Goal: Task Accomplishment & Management: Complete application form

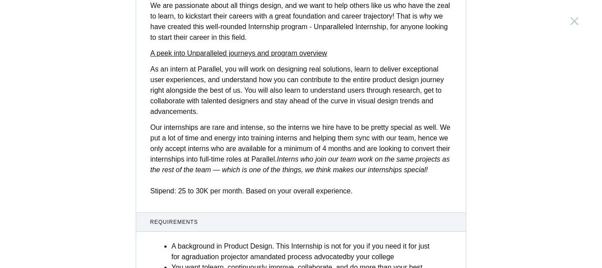
scroll to position [400, 0]
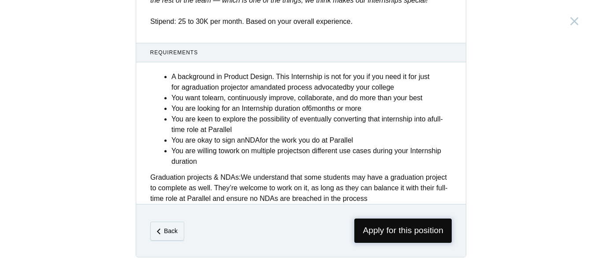
click at [424, 227] on span "Apply for this position" at bounding box center [402, 230] width 97 height 24
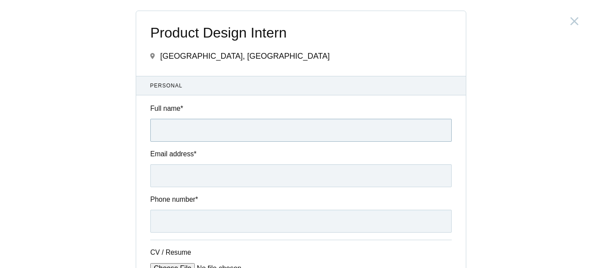
click at [230, 135] on input "Full name *" at bounding box center [300, 130] width 301 height 23
type input "[PERSON_NAME]"
type input "[EMAIL_ADDRESS][DOMAIN_NAME]"
type input "[PHONE_NUMBER]"
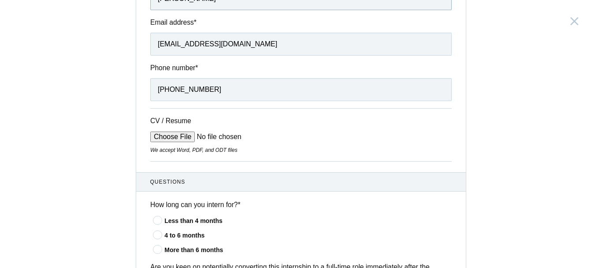
scroll to position [195, 0]
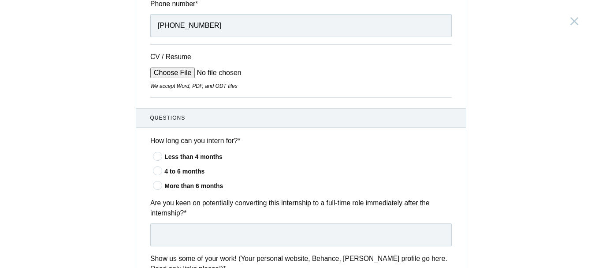
click at [167, 73] on input "CV / Resume" at bounding box center [217, 72] width 134 height 11
type input "C:\fakepath\[PERSON_NAME] Resume (3).pdf"
click at [153, 170] on icon at bounding box center [158, 170] width 16 height 6
click at [0, 0] on input"] "4 to 6 months" at bounding box center [0, 0] width 0 height 0
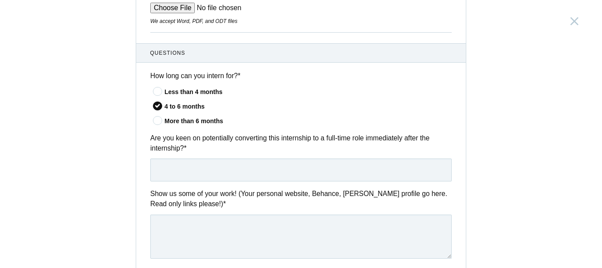
scroll to position [260, 0]
click at [153, 91] on icon at bounding box center [158, 91] width 16 height 6
click at [0, 0] on input"] "Less than 4 months" at bounding box center [0, 0] width 0 height 0
click at [153, 103] on icon at bounding box center [158, 105] width 16 height 6
click at [0, 0] on input"] "4 to 6 months" at bounding box center [0, 0] width 0 height 0
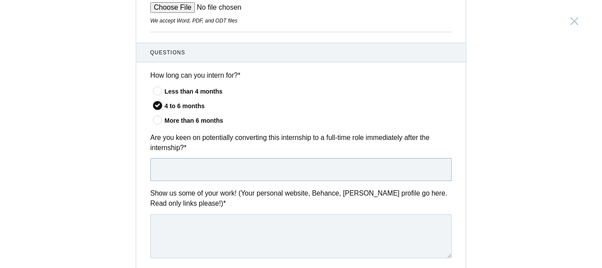
click at [182, 172] on input "text" at bounding box center [300, 169] width 301 height 23
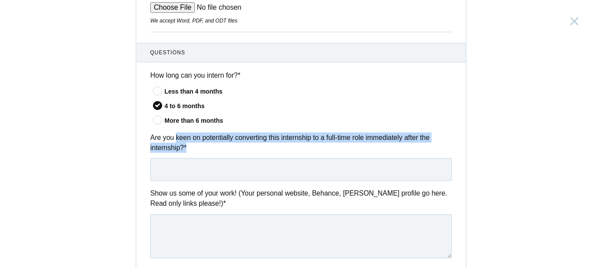
drag, startPoint x: 190, startPoint y: 142, endPoint x: 328, endPoint y: 154, distance: 138.0
click at [244, 148] on label "Are you keen on potentially converting this internship to a full-time role imme…" at bounding box center [300, 142] width 301 height 21
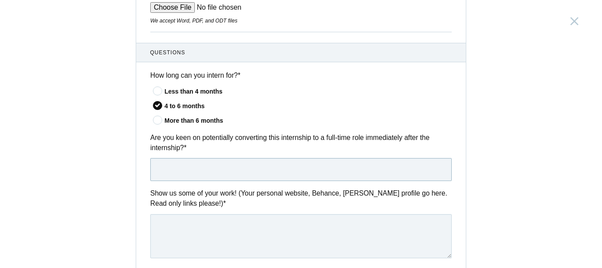
click at [215, 175] on input "text" at bounding box center [300, 169] width 301 height 23
type input "yas ofcourse"
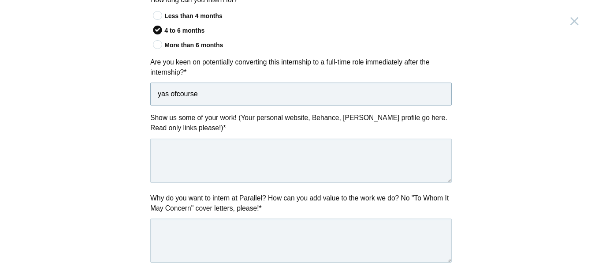
scroll to position [332, 0]
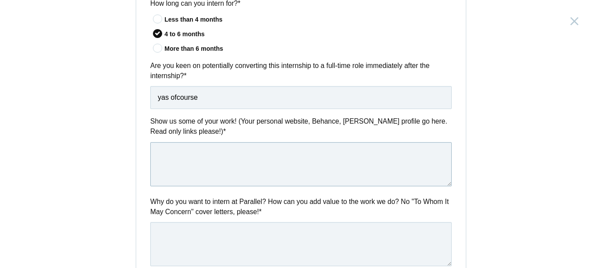
click at [230, 145] on textarea at bounding box center [300, 164] width 301 height 44
paste textarea "[URL][DOMAIN_NAME]"
click at [151, 158] on textarea "[URL][DOMAIN_NAME]" at bounding box center [300, 164] width 301 height 44
click at [339, 153] on textarea "My own website: [URL][DOMAIN_NAME]" at bounding box center [300, 164] width 301 height 44
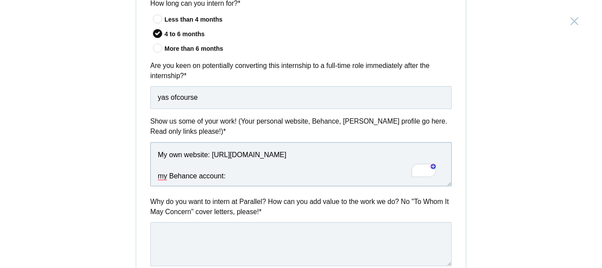
paste textarea "[URL][DOMAIN_NAME]"
click at [222, 175] on textarea "My own website: [URL][DOMAIN_NAME] my Behance account:[URL][DOMAIN_NAME]" at bounding box center [300, 164] width 301 height 44
click at [378, 173] on textarea "My own website: [URL][DOMAIN_NAME] my Behance account: [URL][DOMAIN_NAME]" at bounding box center [300, 164] width 301 height 44
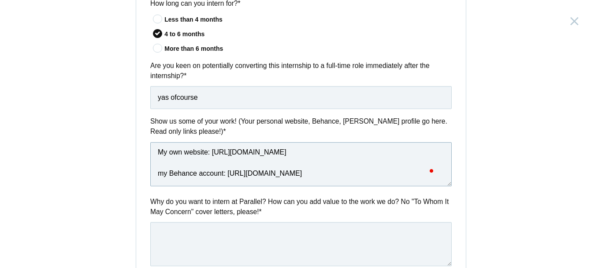
scroll to position [15, 0]
click at [349, 153] on textarea "My own website: [URL][DOMAIN_NAME] my Behance account: [URL][DOMAIN_NAME]" at bounding box center [300, 164] width 301 height 44
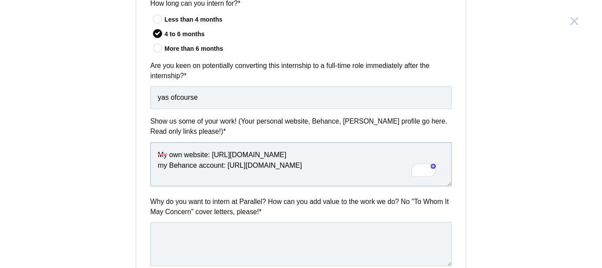
scroll to position [4, 0]
click at [348, 160] on textarea "My own website: [URL][DOMAIN_NAME] My Behance account: [URL][DOMAIN_NAME]" at bounding box center [300, 164] width 301 height 44
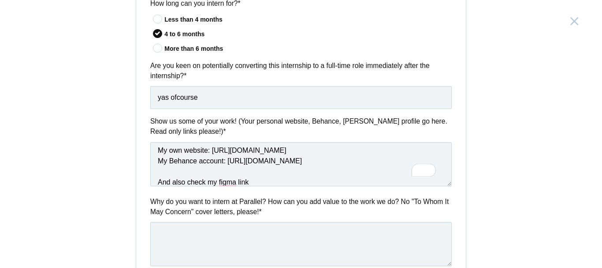
click at [226, 204] on label "Why do you want to intern at Parallel? How can you add value to the work we do?…" at bounding box center [300, 206] width 301 height 21
click at [254, 182] on textarea "My own website: [URL][DOMAIN_NAME] My Behance account: [URL][DOMAIN_NAME] And a…" at bounding box center [300, 164] width 301 height 44
paste textarea "[URL][DOMAIN_NAME]"
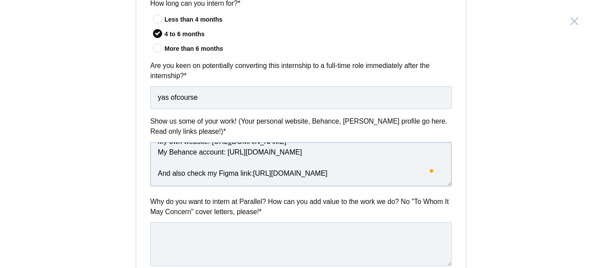
scroll to position [0, 0]
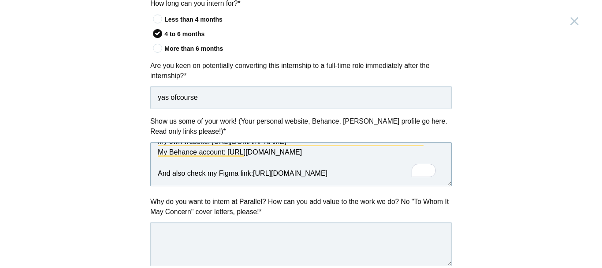
type textarea "My own website: [URL][DOMAIN_NAME] My Behance account: [URL][DOMAIN_NAME] And a…"
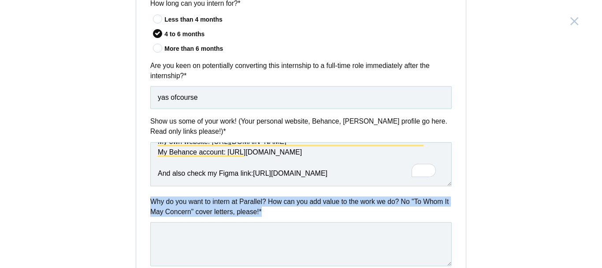
drag, startPoint x: 259, startPoint y: 214, endPoint x: 145, endPoint y: 196, distance: 115.9
click at [145, 196] on div "Why do you want to intern at Parallel? How can you add value to the work we do?…" at bounding box center [301, 232] width 330 height 73
copy label "Why do you want to intern at Parallel? How can you add value to the work we do?…"
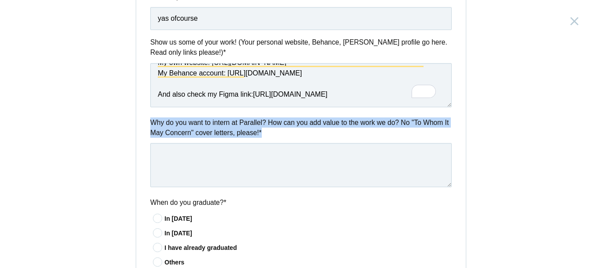
copy label "Why do you want to intern at Parallel? How can you add value to the work we do?…"
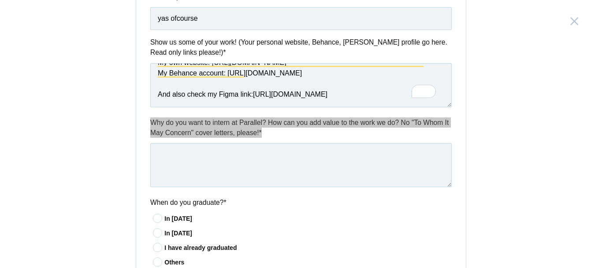
scroll to position [56, 0]
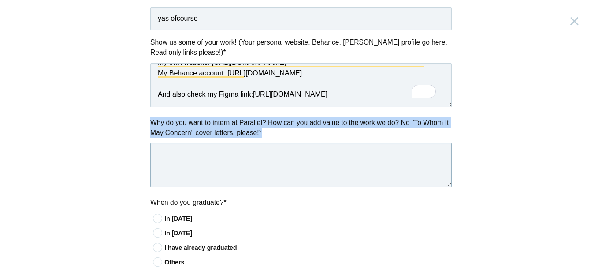
click at [223, 164] on textarea at bounding box center [300, 165] width 301 height 44
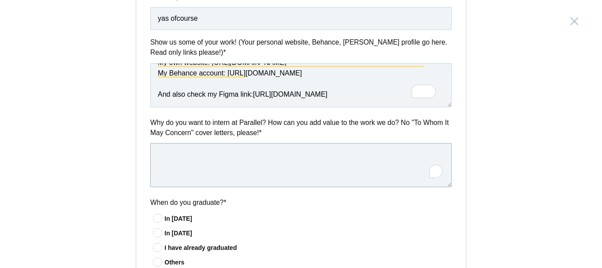
paste textarea "Parallel’s focus on user-centered, impactful design excites me because I want t…"
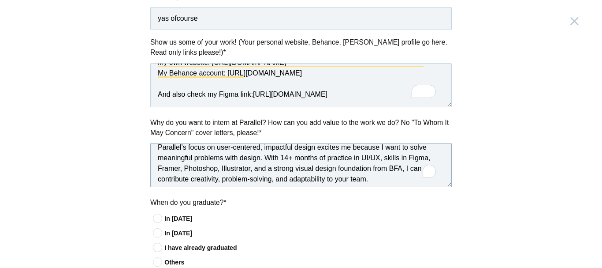
scroll to position [13, 0]
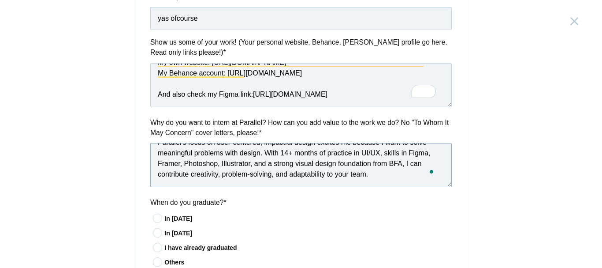
type textarea "Parallel’s focus on user-centered, impactful design excites me because I want t…"
click at [156, 231] on icon at bounding box center [158, 233] width 16 height 6
click at [0, 0] on input"] "In [DATE]" at bounding box center [0, 0] width 0 height 0
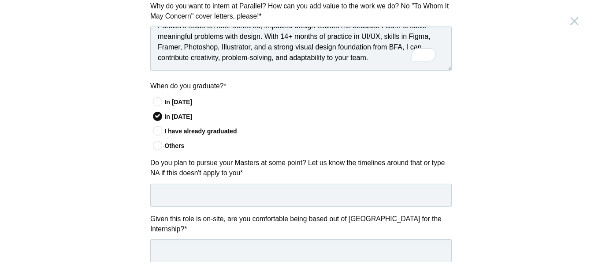
scroll to position [538, 0]
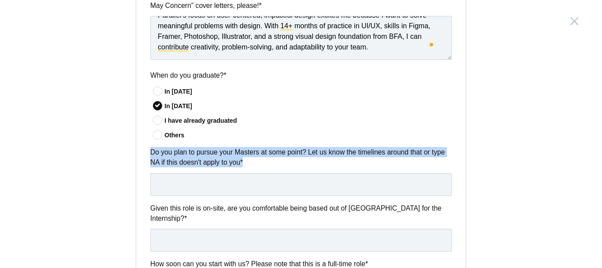
drag, startPoint x: 143, startPoint y: 149, endPoint x: 239, endPoint y: 173, distance: 99.6
click at [239, 173] on div "Do you plan to pursue your Masters at some point? Let us know the timelines aro…" at bounding box center [301, 171] width 330 height 48
copy div "Do you plan to pursue your Masters at some point? Let us know the timelines aro…"
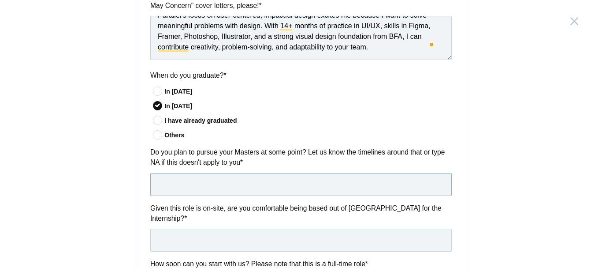
click at [232, 179] on input "text" at bounding box center [300, 184] width 301 height 23
paste input "Yes, I do plan to pursue my M.Des in the future, but not immediately. My curren…"
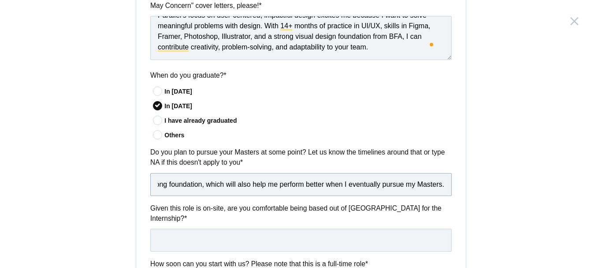
scroll to position [0, 715]
type input "Yes, I do plan to pursue my M.Des in the future, but not immediately. My curren…"
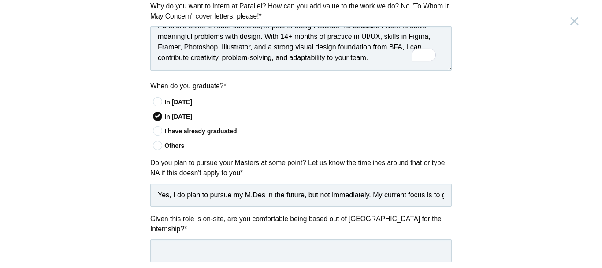
scroll to position [538, 0]
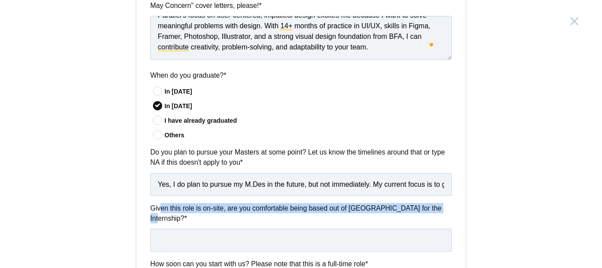
drag, startPoint x: 432, startPoint y: 210, endPoint x: 159, endPoint y: 196, distance: 274.1
click at [159, 196] on div "Questions How long can you intern for? * Less than 4 months 4 to 6 months More …" at bounding box center [301, 81] width 330 height 633
drag, startPoint x: 146, startPoint y: 205, endPoint x: 433, endPoint y: 210, distance: 286.5
click at [433, 210] on div "Given this role is on-site, are you comfortable being based out of [GEOGRAPHIC_…" at bounding box center [301, 227] width 330 height 48
copy label "Given this role is on-site, are you comfortable being based out of [GEOGRAPHIC_…"
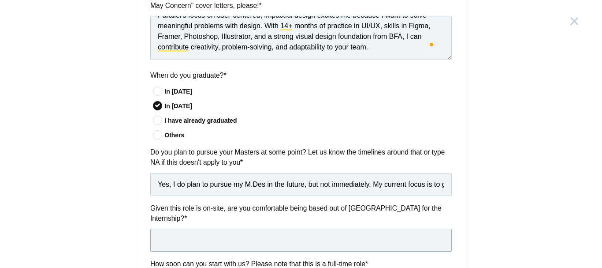
click at [208, 228] on input "text" at bounding box center [300, 239] width 301 height 23
paste input "Yes, I am comfortable relocating to [GEOGRAPHIC_DATA] for this internship. I un…"
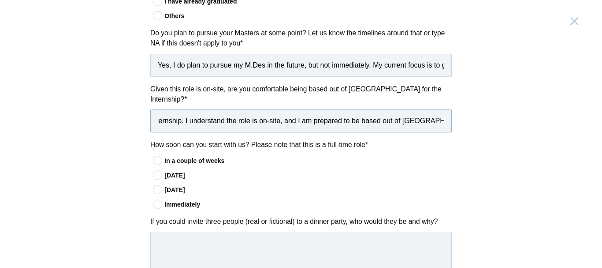
scroll to position [658, 0]
type input "Yes, I am comfortable relocating to [GEOGRAPHIC_DATA] for this internship. I un…"
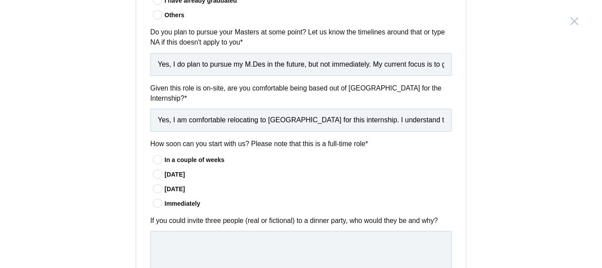
click at [155, 156] on icon at bounding box center [158, 159] width 16 height 6
click at [0, 0] on input"] "In a couple of weeks" at bounding box center [0, 0] width 0 height 0
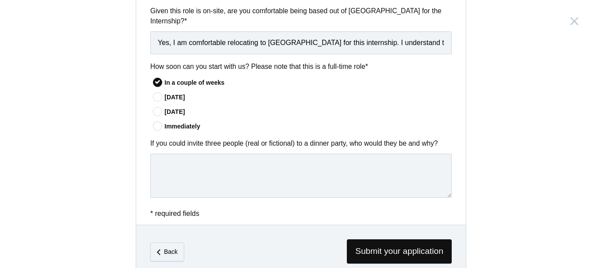
scroll to position [746, 0]
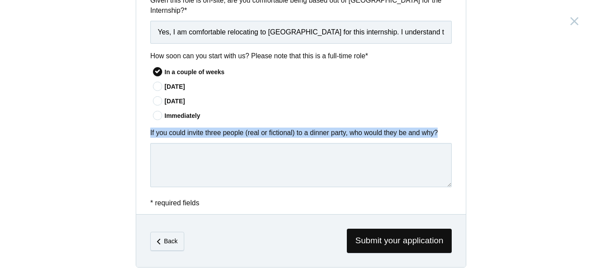
drag, startPoint x: 435, startPoint y: 116, endPoint x: 146, endPoint y: 123, distance: 289.7
click at [146, 127] on div "If you could invite three people (real or fictional) to a dinner party, who wou…" at bounding box center [301, 158] width 330 height 63
copy label "If you could invite three people (real or fictional) to a dinner party, who wou…"
click at [268, 143] on textarea at bounding box center [300, 165] width 301 height 44
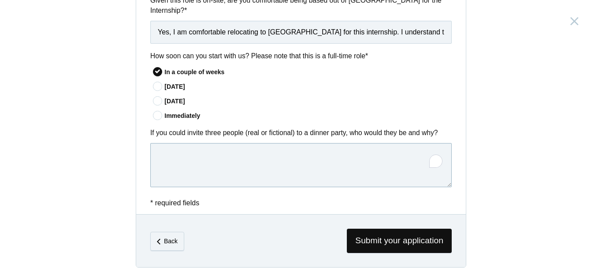
paste textarea "1. [PERSON_NAME] – Because of his vision for design and simplicity. I’d love to…"
type textarea "1. [PERSON_NAME] – Because of his vision for design and simplicity. I’d love to…"
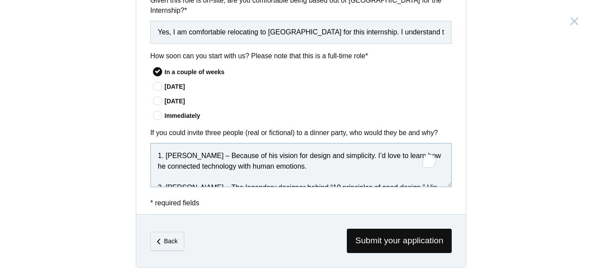
scroll to position [57, 0]
